Goal: Task Accomplishment & Management: Manage account settings

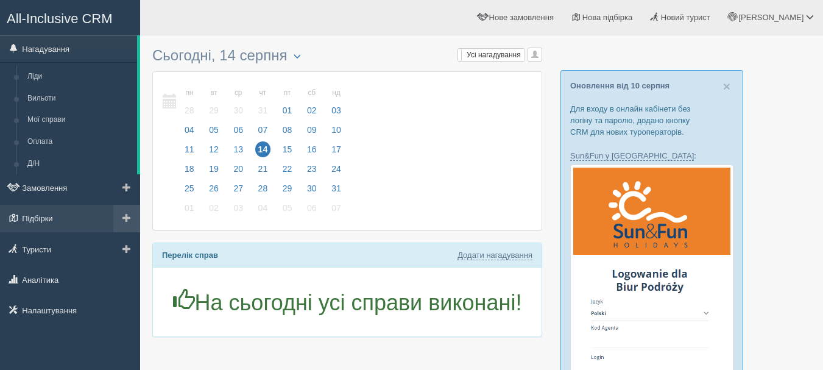
click at [65, 214] on link "Підбірки" at bounding box center [70, 218] width 140 height 27
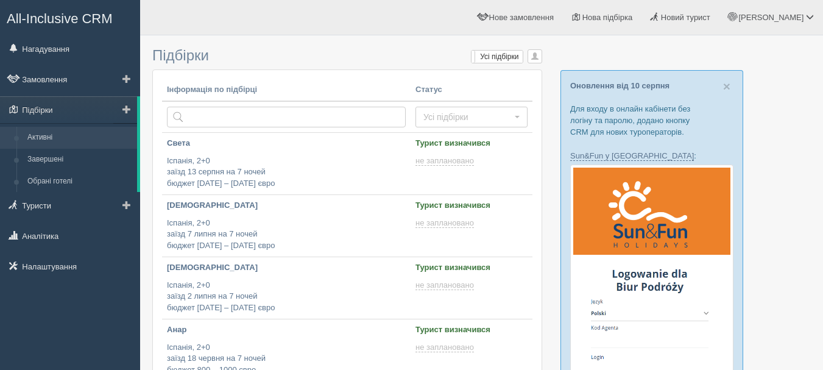
click at [58, 141] on link "Активні" at bounding box center [79, 138] width 115 height 22
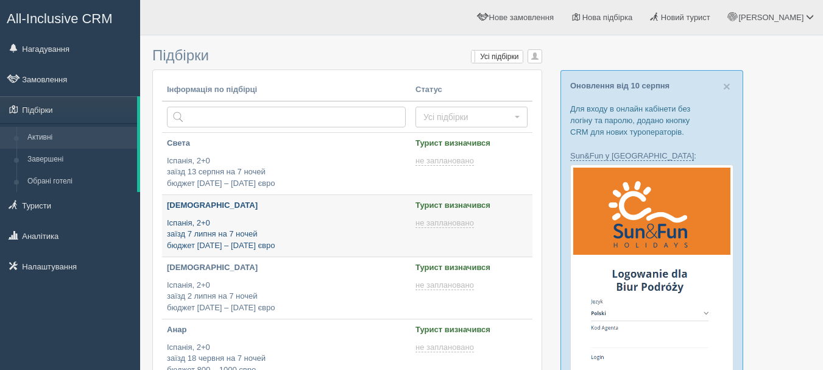
type input "2025-08-14 17:55"
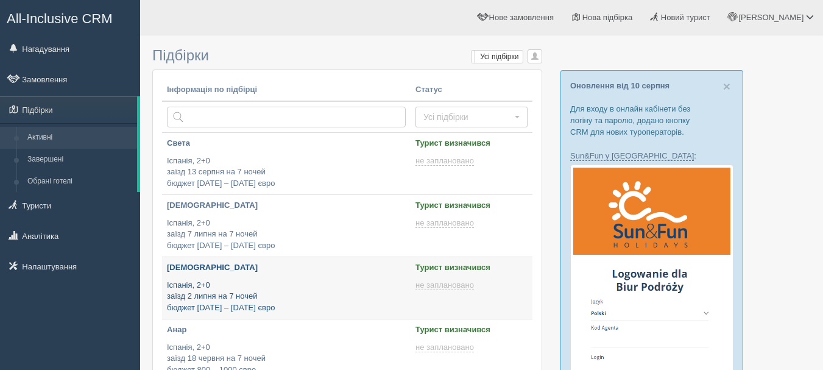
type input "2025-08-14 13:05"
type input "2025-08-14 11:25"
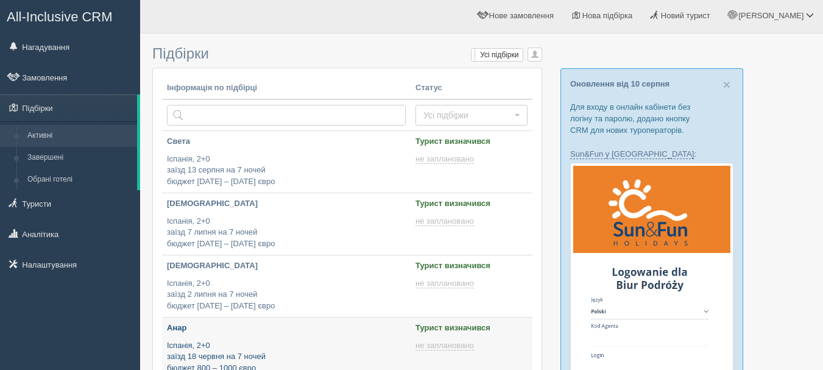
type input "2025-08-14 14:45"
type input "2025-08-14 17:50"
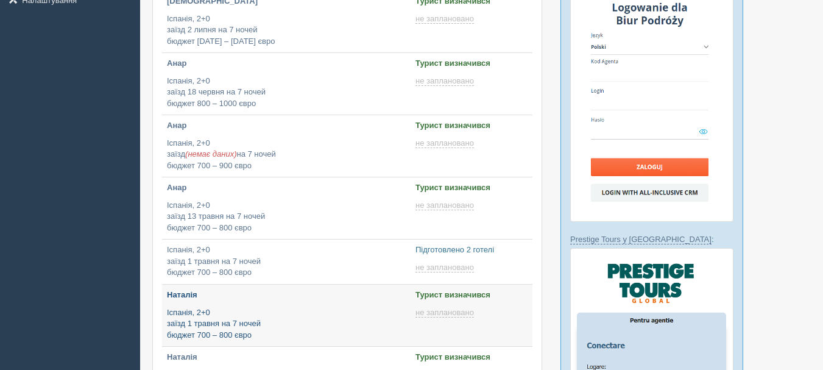
type input "2025-08-14 11:35"
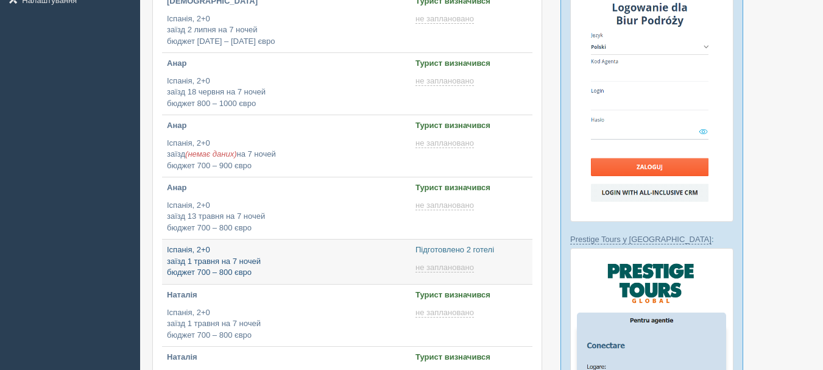
type input "2025-08-14 11:40"
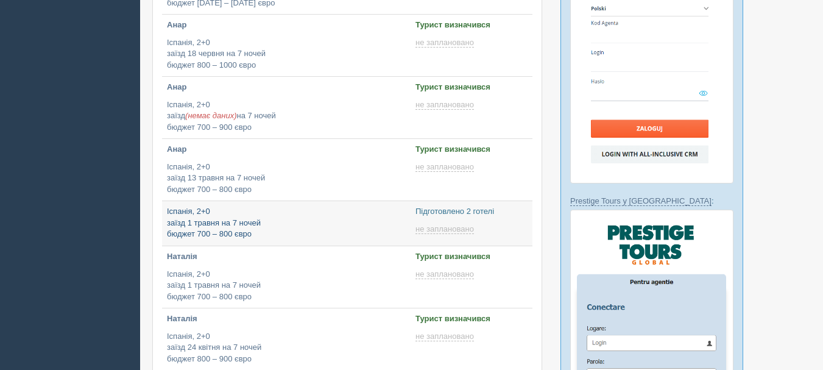
click at [331, 233] on p "Іспанія, 2+0 заїзд 1 травня на 7 ночей бюджет 700 – 800 євро" at bounding box center [286, 223] width 239 height 34
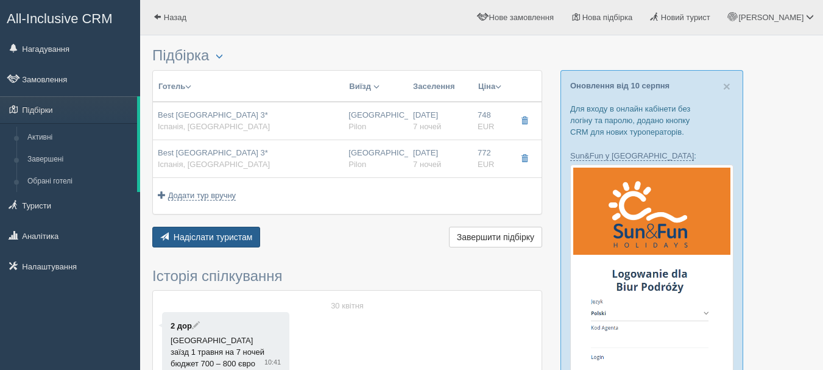
click at [231, 237] on span "Надіслати туристам" at bounding box center [213, 237] width 79 height 10
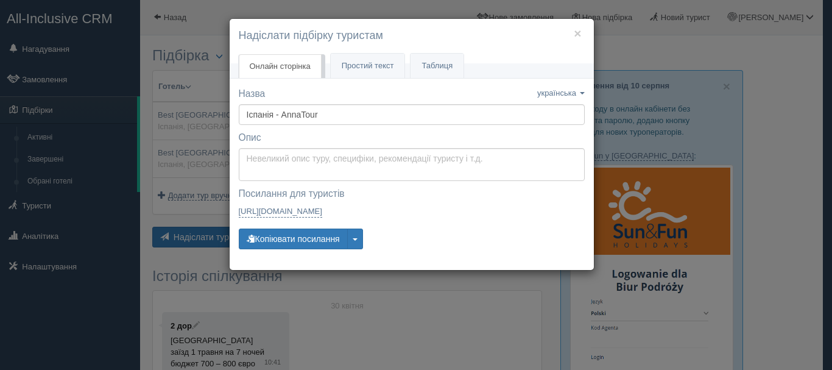
click at [323, 281] on div "× Надіслати підбірку туристам Онлайн сторінка Онлайн Простий текст Текст Таблиця" at bounding box center [416, 185] width 832 height 370
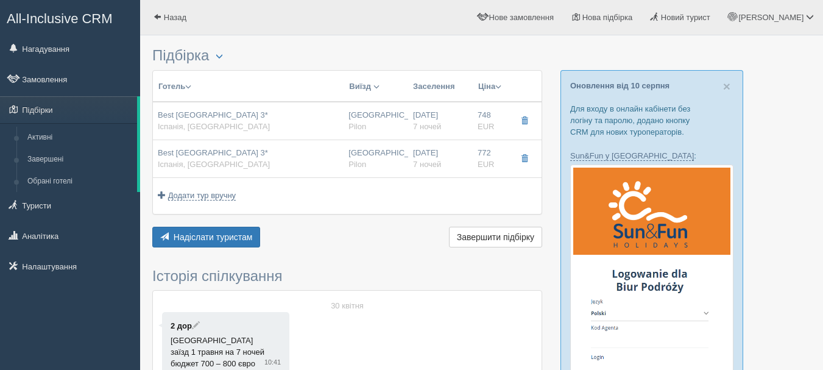
click at [290, 248] on div "Надіслати туристам Надіслати Завершити підбірку Активувати підбірку Додати з Pl…" at bounding box center [347, 238] width 390 height 24
click at [192, 239] on span "Надіслати туристам" at bounding box center [213, 237] width 79 height 10
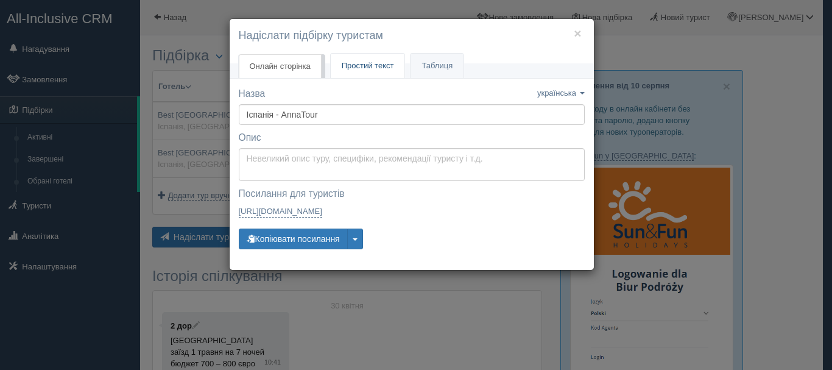
click at [371, 69] on span "Простий текст" at bounding box center [368, 65] width 52 height 9
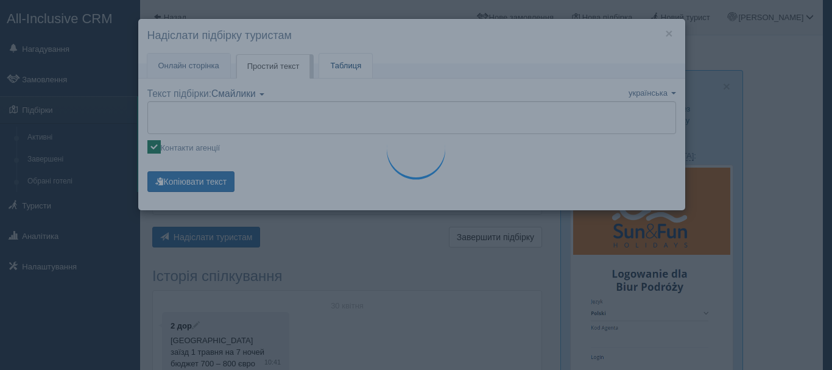
type textarea "🌞 Доброго дня! Пропонуємо Вам розглянути такі варіанти: 🌎 Іспанія, Салоу 🏩 Готе…"
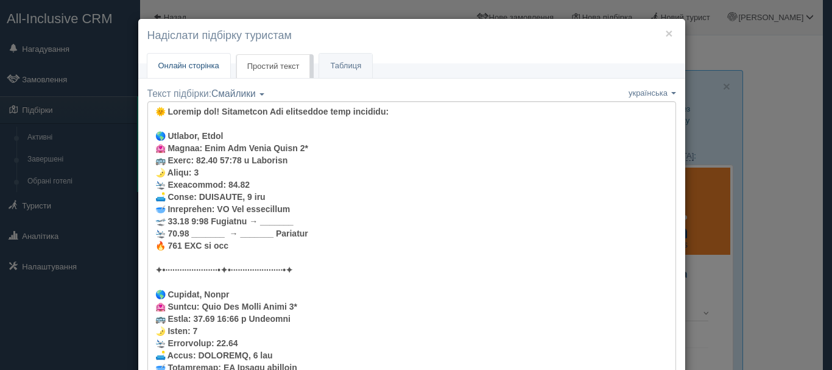
click at [195, 66] on span "Онлайн сторінка" at bounding box center [188, 65] width 61 height 9
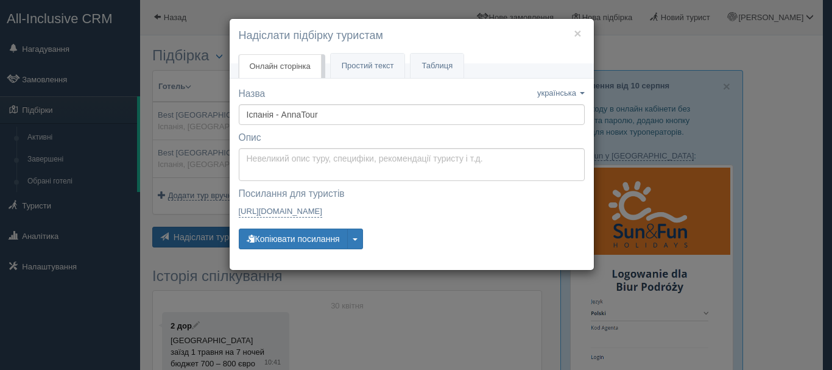
click at [372, 190] on label "Посилання для туристів — закрите Посилання скопійовано" at bounding box center [412, 194] width 346 height 14
click at [79, 16] on div "× Надіслати підбірку туристам Онлайн сторінка Онлайн Простий текст Текст Таблиця" at bounding box center [416, 185] width 832 height 370
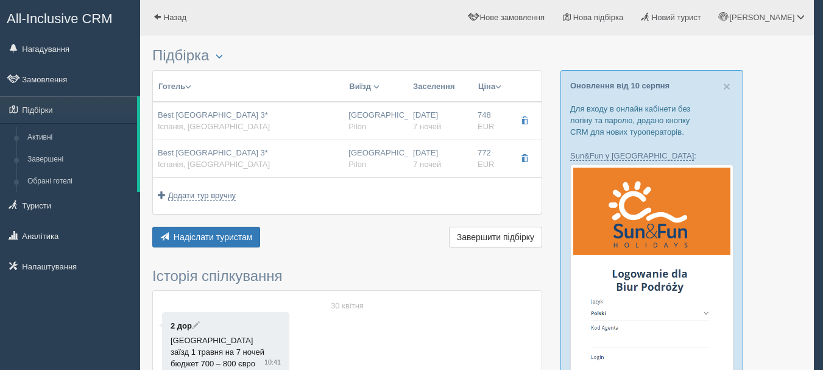
click at [79, 16] on span "All-Inclusive CRM" at bounding box center [60, 18] width 106 height 15
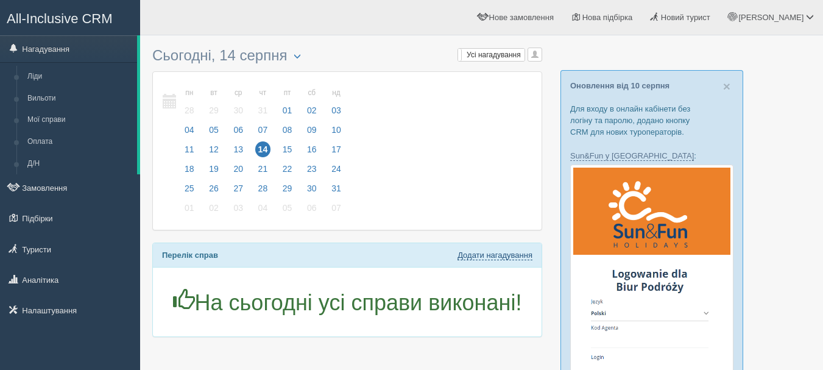
click at [498, 252] on link "Додати нагадування" at bounding box center [494, 255] width 75 height 10
select select "15"
select select "50"
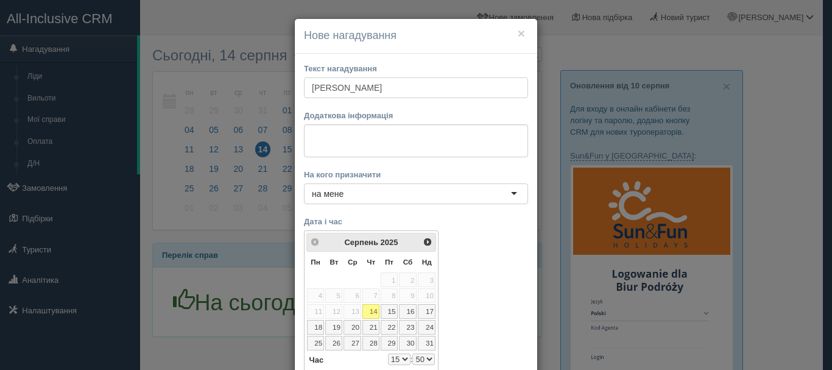
type input "Тетяна"
click at [408, 144] on textarea at bounding box center [416, 140] width 224 height 33
paste textarea "https://console.allinclusivecrm.com/trello?cardOpened=5401"
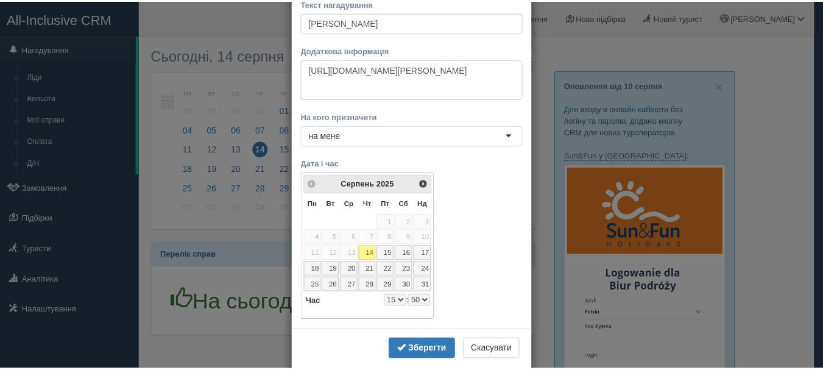
scroll to position [86, 0]
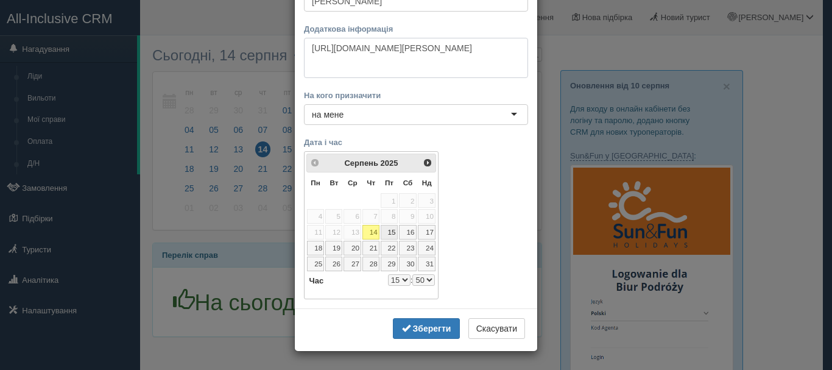
type textarea "https://console.allinclusivecrm.com/trello?cardOpened=5401"
click at [381, 232] on link "15" at bounding box center [389, 232] width 17 height 15
select select "15"
select select "50"
click at [395, 279] on select "0 1 2 3 4 5 6 7 8 9 10 11 12 13 14 15 16 17 18 19 20 21 22 23" at bounding box center [399, 280] width 23 height 12
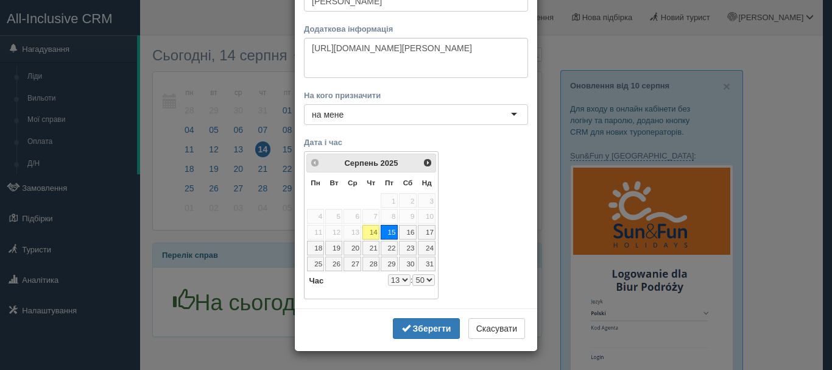
select select "13"
select select "50"
click at [423, 281] on select "00 05 10 15 20 25 30 35 40 45 50 55" at bounding box center [423, 280] width 23 height 12
click at [412, 274] on select "00 05 10 15 20 25 30 35 40 45 50 55" at bounding box center [423, 280] width 23 height 12
click at [432, 330] on b "Зберегти" at bounding box center [432, 328] width 38 height 10
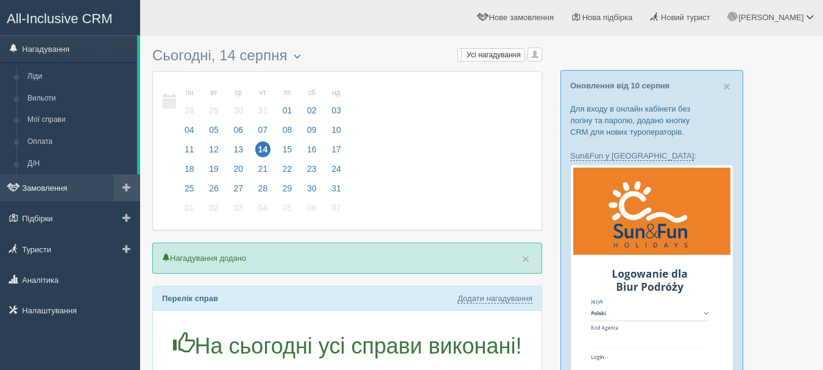
click at [44, 184] on link "Замовлення" at bounding box center [70, 187] width 140 height 27
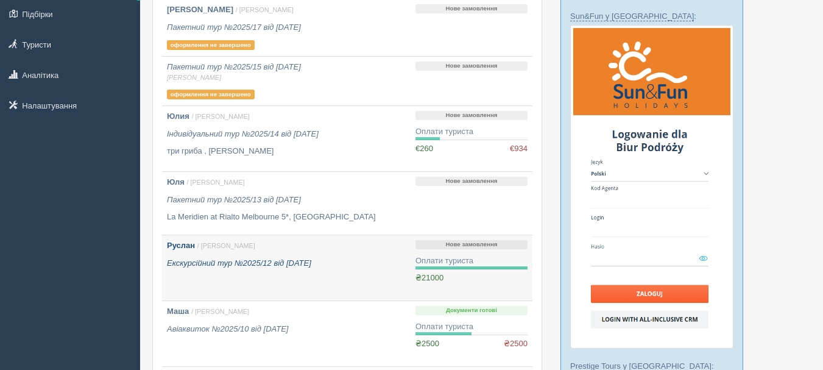
scroll to position [183, 0]
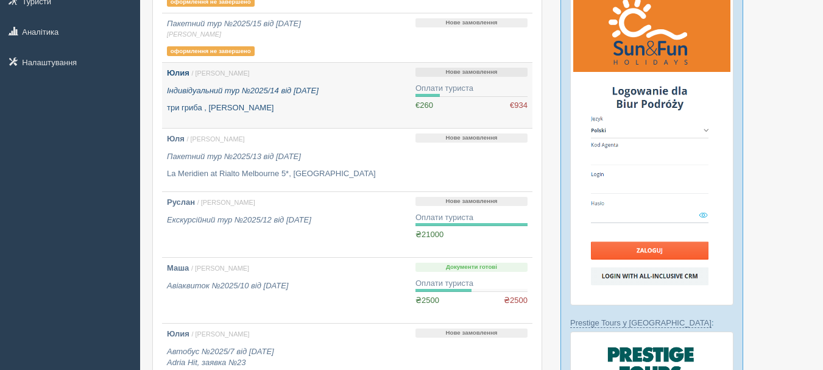
click at [334, 114] on p "три гриба , [PERSON_NAME]" at bounding box center [286, 108] width 239 height 12
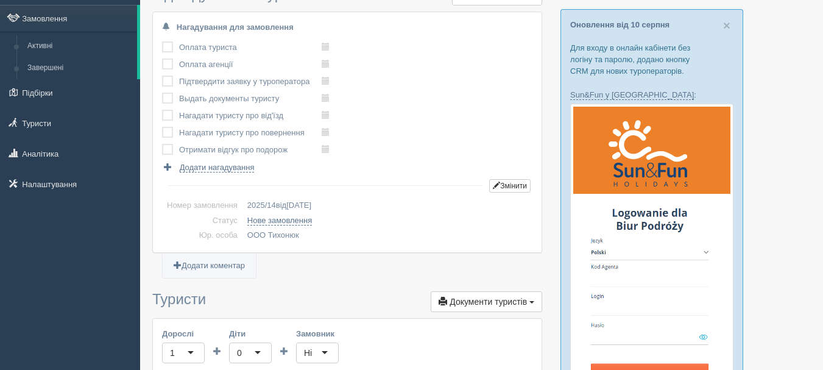
scroll to position [61, 0]
click at [519, 185] on button "Змінити" at bounding box center [509, 185] width 41 height 13
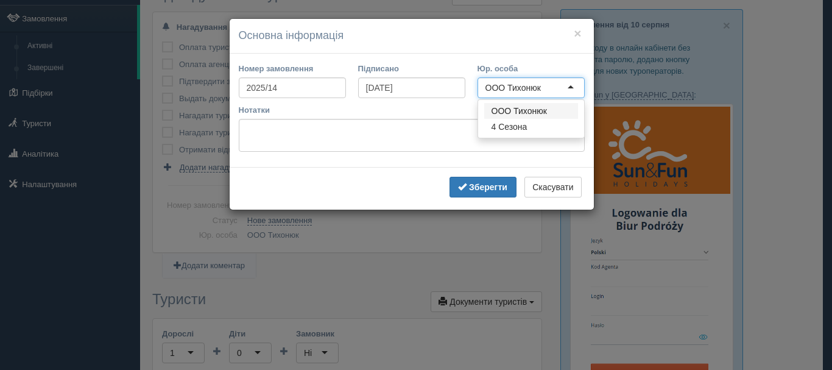
click at [501, 92] on div "ООО Тихонюк" at bounding box center [512, 88] width 55 height 12
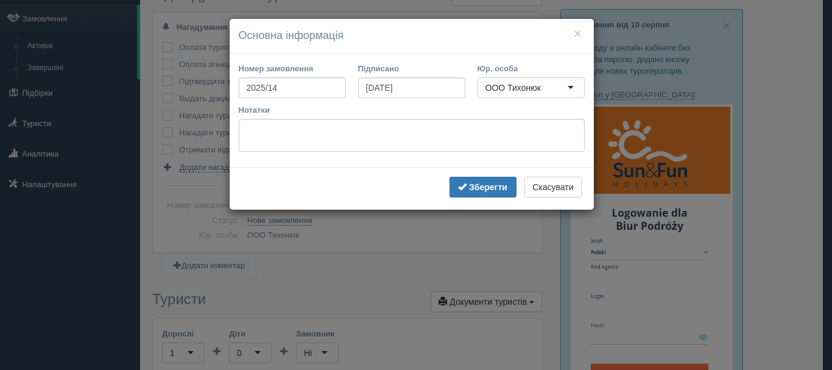
drag, startPoint x: 665, startPoint y: 31, endPoint x: 629, endPoint y: 1, distance: 47.1
click at [664, 29] on div "× Основна інформація Номер замовлення 2025/14 Підписано 21.05.2025 Юр. особа ОО…" at bounding box center [416, 185] width 832 height 370
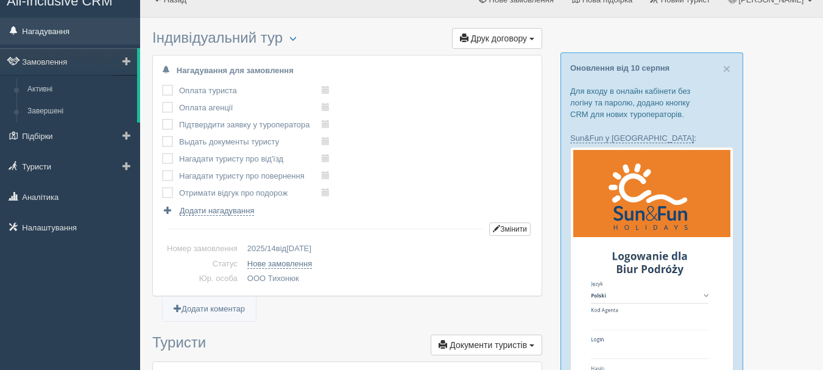
scroll to position [0, 0]
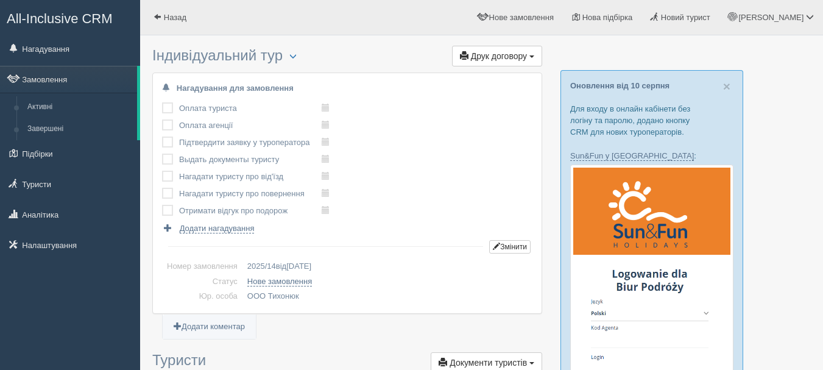
click at [96, 14] on span "All-Inclusive CRM" at bounding box center [60, 18] width 106 height 15
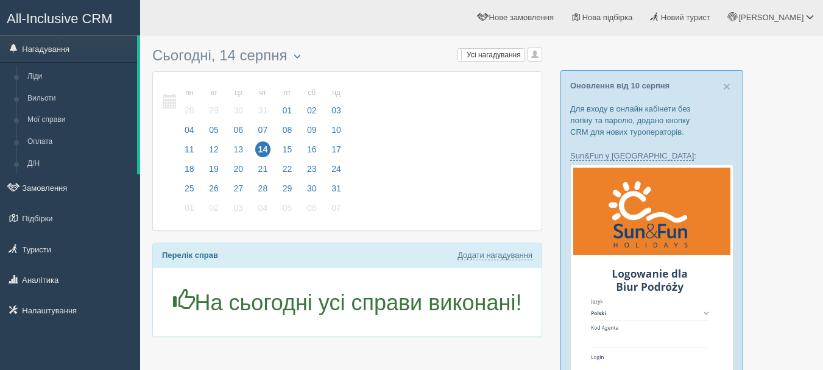
click at [431, 209] on div "пн 11 вт 12 ср 13 чт 14 пт 15 сб 16 нд 17 пн 28 вт 29 ср 30" at bounding box center [347, 151] width 388 height 158
click at [65, 184] on link "Замовлення" at bounding box center [70, 187] width 140 height 27
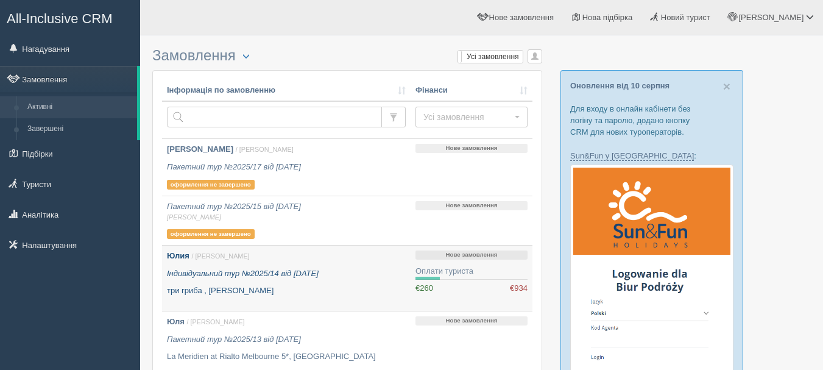
click at [282, 257] on p "Юлия / [PERSON_NAME]" at bounding box center [286, 256] width 239 height 12
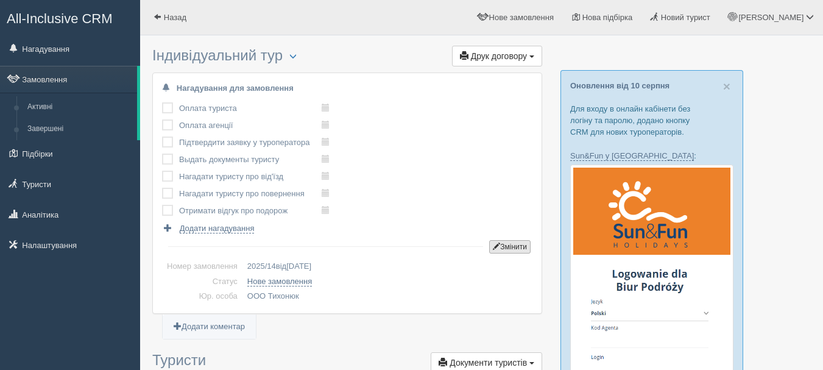
click at [510, 240] on button "Змінити" at bounding box center [509, 246] width 41 height 13
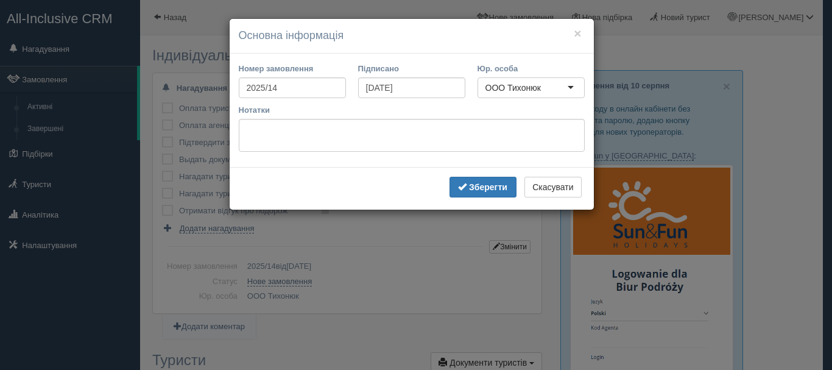
click at [564, 88] on div "ООО Тихонюк" at bounding box center [530, 87] width 107 height 21
